Goal: Task Accomplishment & Management: Use online tool/utility

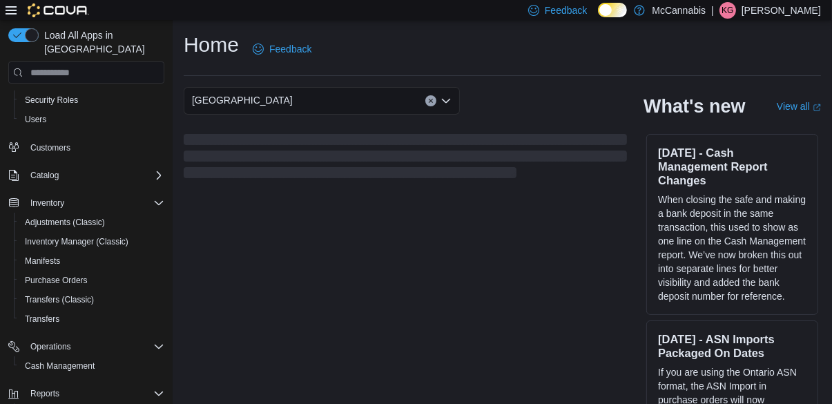
scroll to position [77, 0]
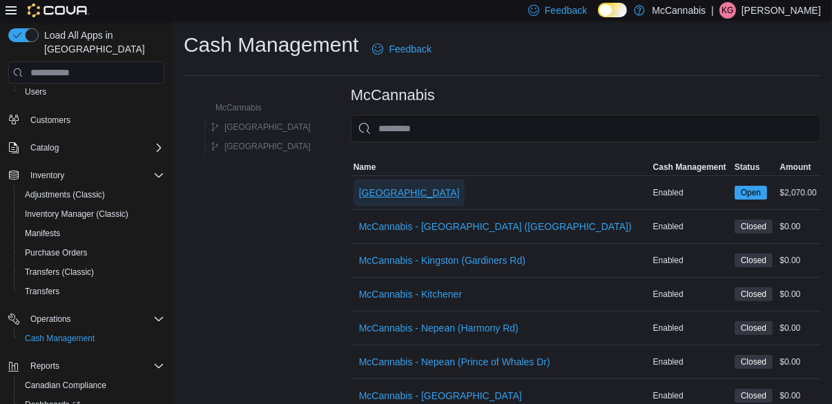
click at [359, 199] on span "Deer Lake" at bounding box center [409, 193] width 101 height 14
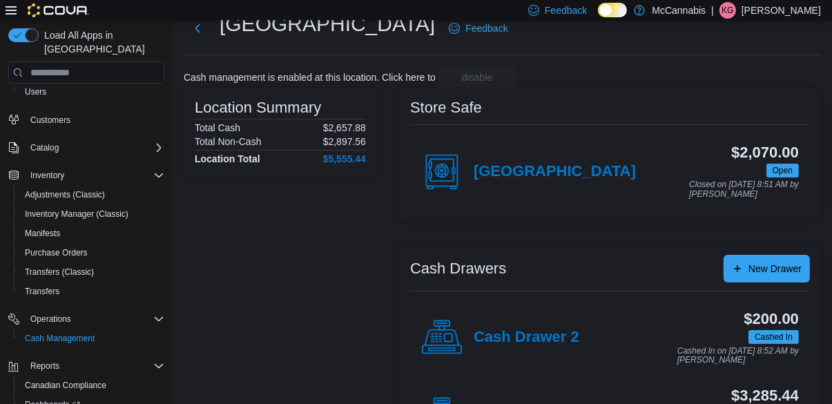
scroll to position [53, 0]
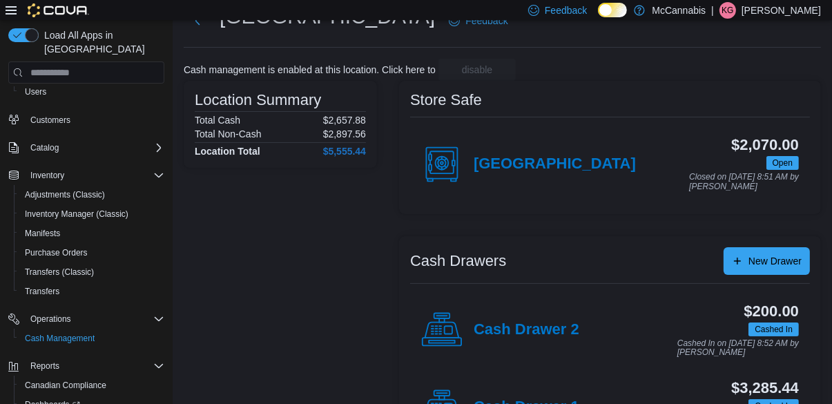
click at [521, 403] on h4 "Cash Drawer 1" at bounding box center [526, 407] width 106 height 18
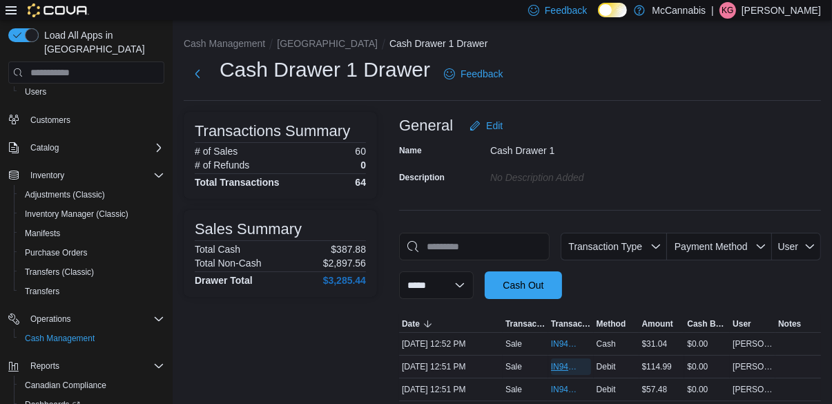
click at [552, 375] on span "IN94RX-519187" at bounding box center [571, 366] width 40 height 17
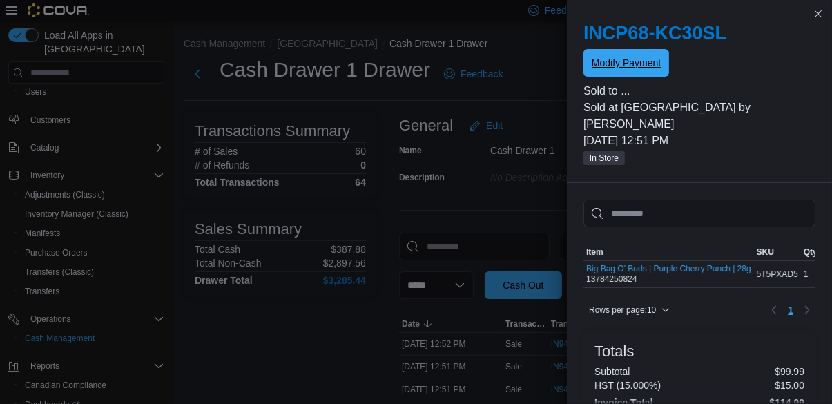
click at [638, 64] on span "Modify Payment" at bounding box center [625, 63] width 69 height 14
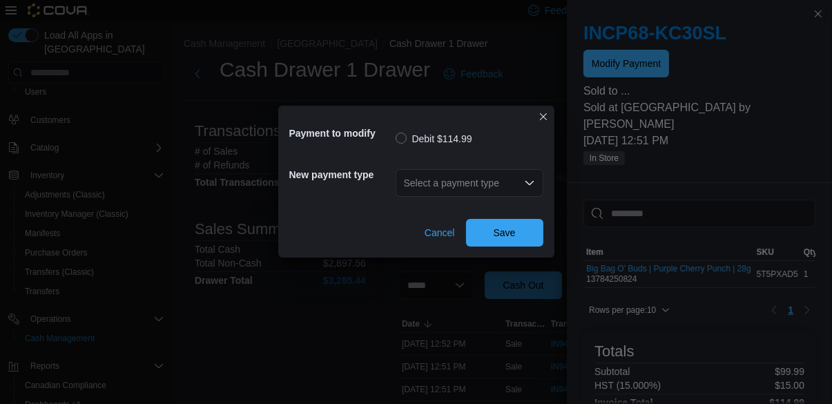
click at [483, 197] on div "Select a payment type" at bounding box center [469, 183] width 148 height 28
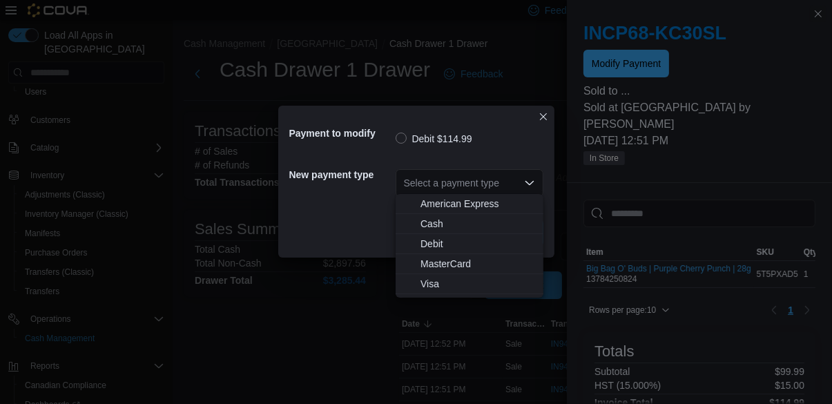
scroll to position [29, 0]
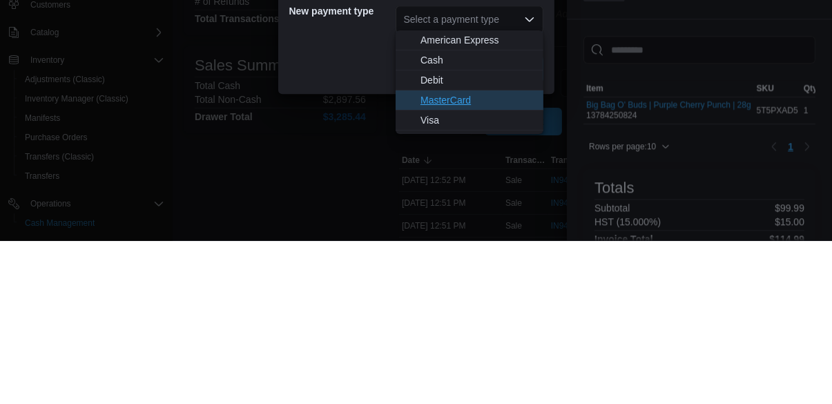
click at [460, 266] on span "MasterCard" at bounding box center [477, 264] width 115 height 14
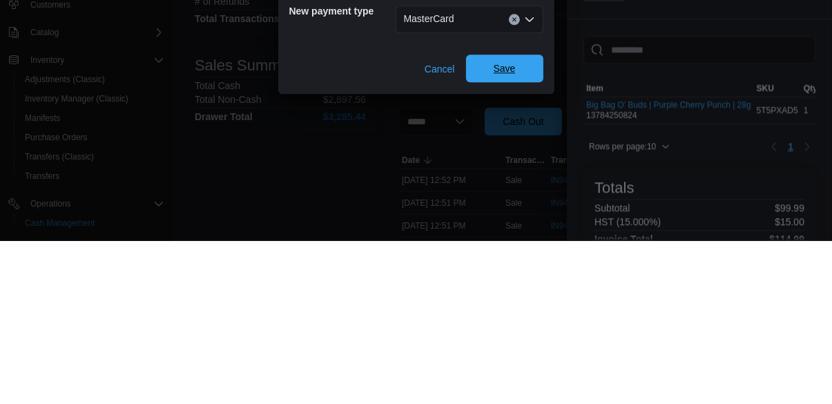
click at [507, 240] on span "Save" at bounding box center [504, 232] width 61 height 28
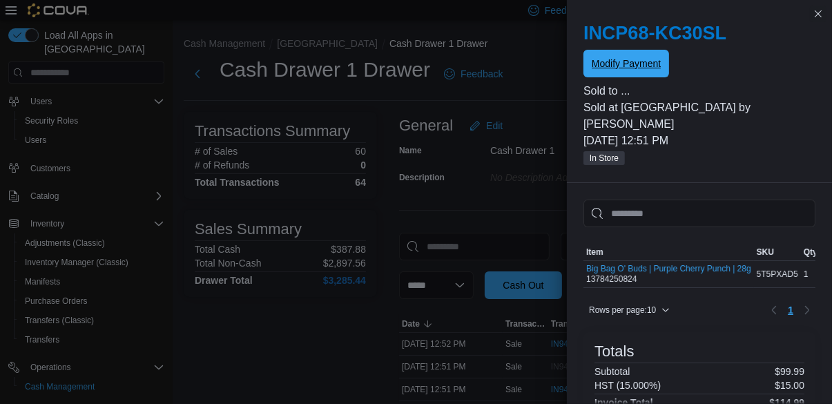
scroll to position [0, 0]
